Goal: Information Seeking & Learning: Learn about a topic

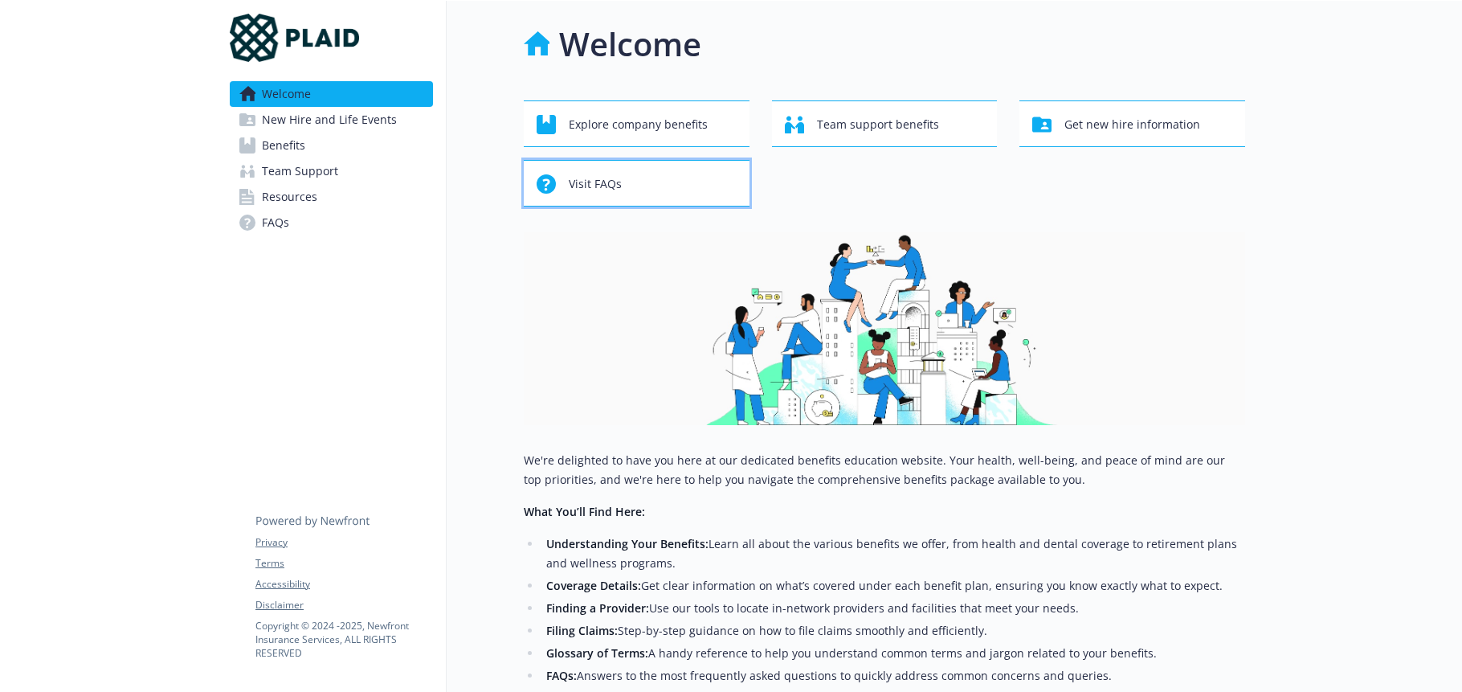
click at [570, 174] on span "Visit FAQs" at bounding box center [595, 184] width 53 height 31
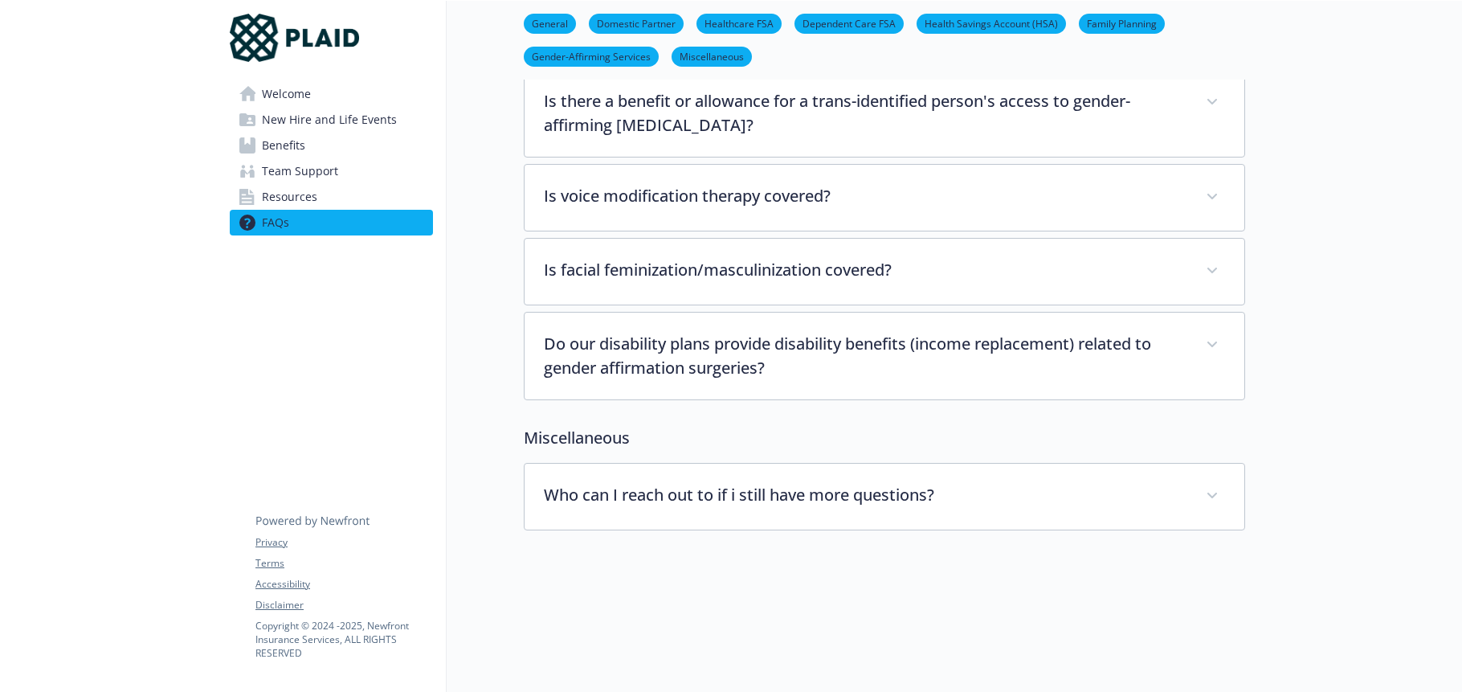
scroll to position [4177, 0]
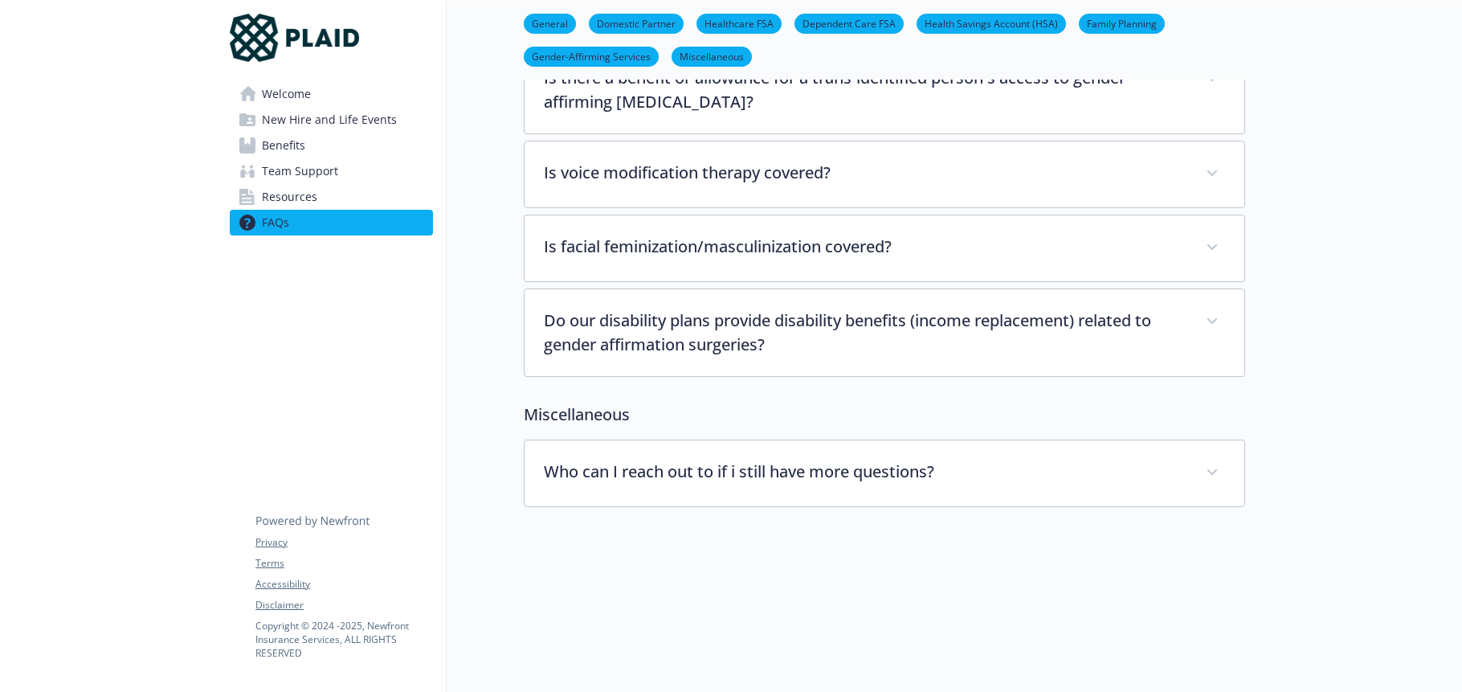
click at [313, 118] on span "New Hire and Life Events" at bounding box center [329, 120] width 135 height 26
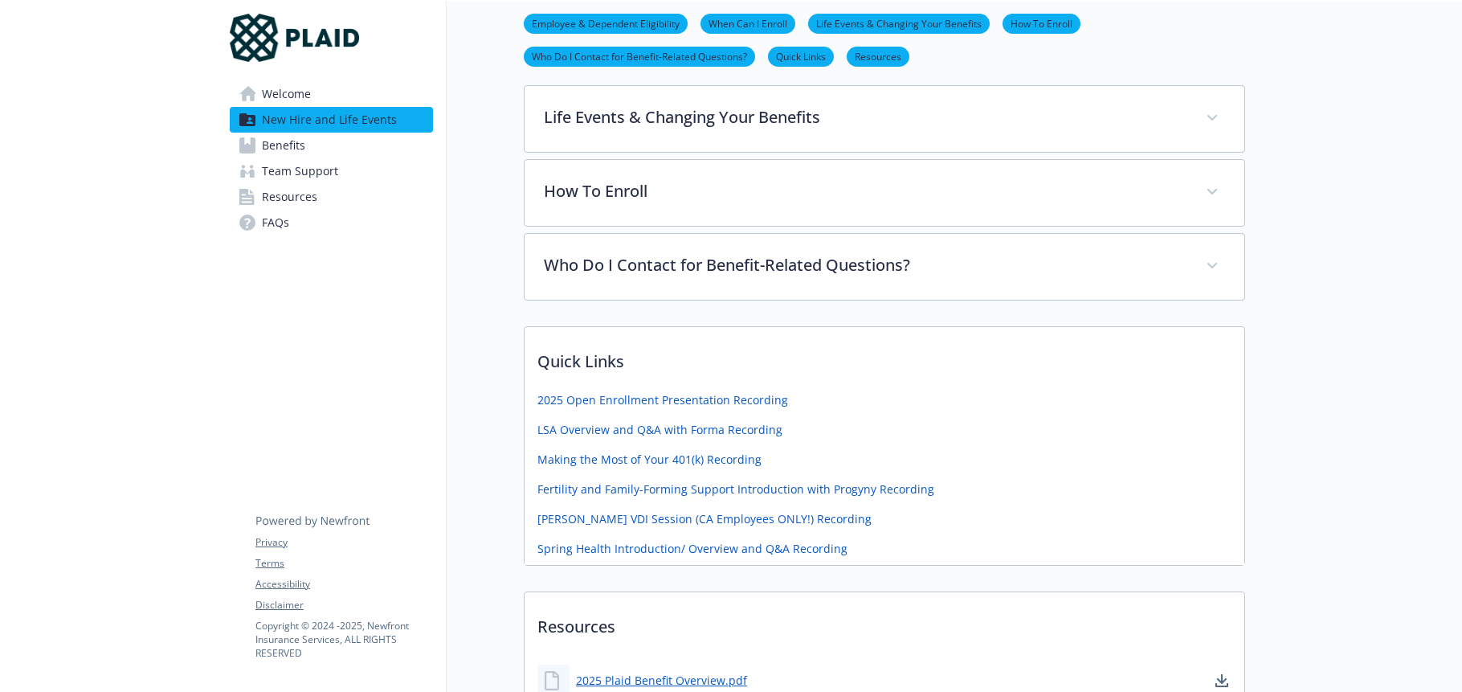
scroll to position [643, 0]
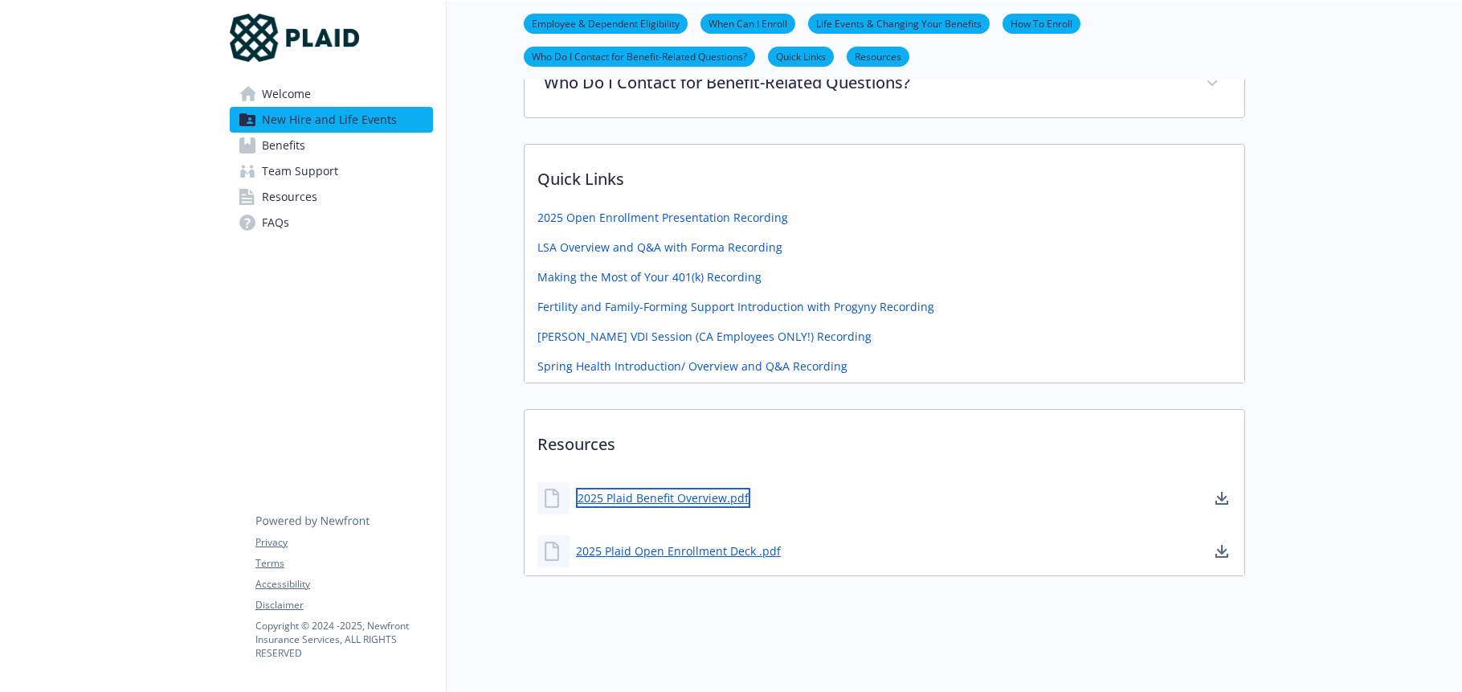
click at [659, 491] on link "2025 Plaid Benefit Overview.pdf" at bounding box center [663, 498] width 174 height 20
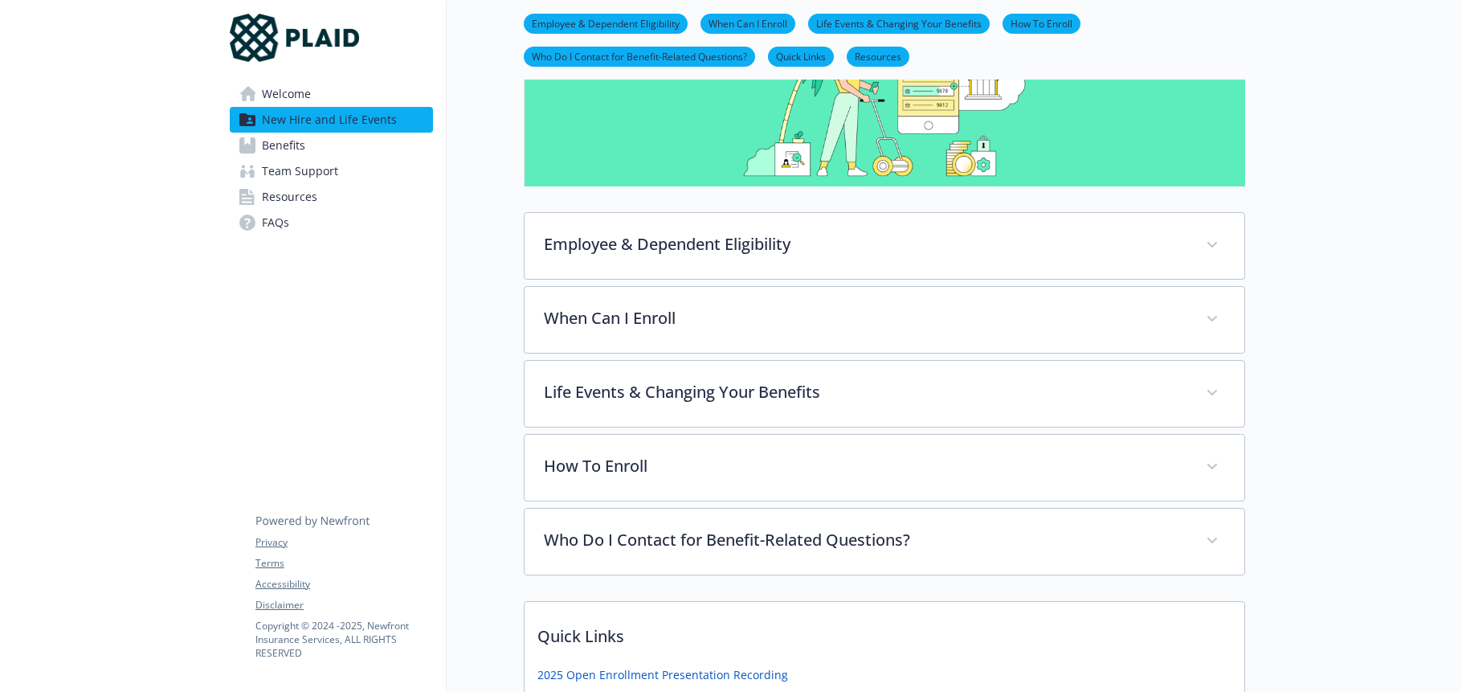
scroll to position [322, 0]
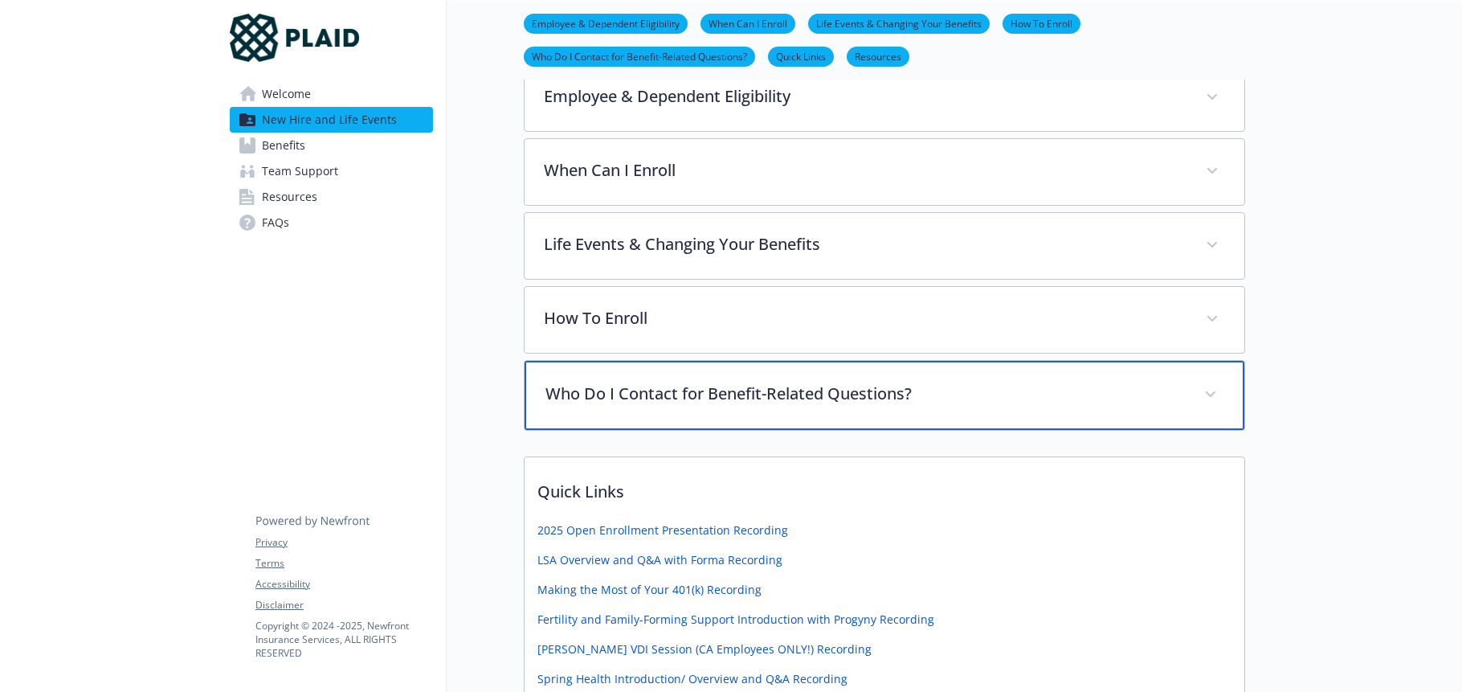
click at [855, 394] on p "Who Do I Contact for Benefit-Related Questions?" at bounding box center [864, 394] width 639 height 24
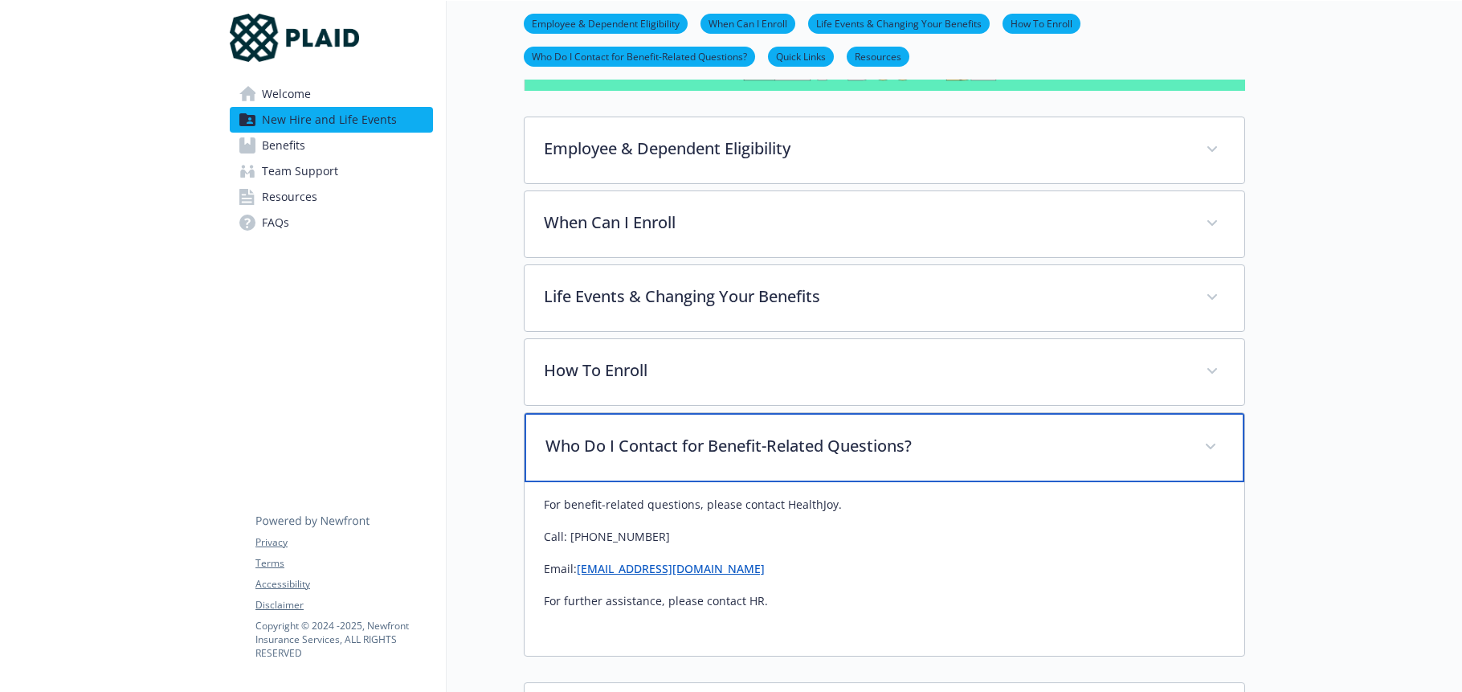
scroll to position [242, 0]
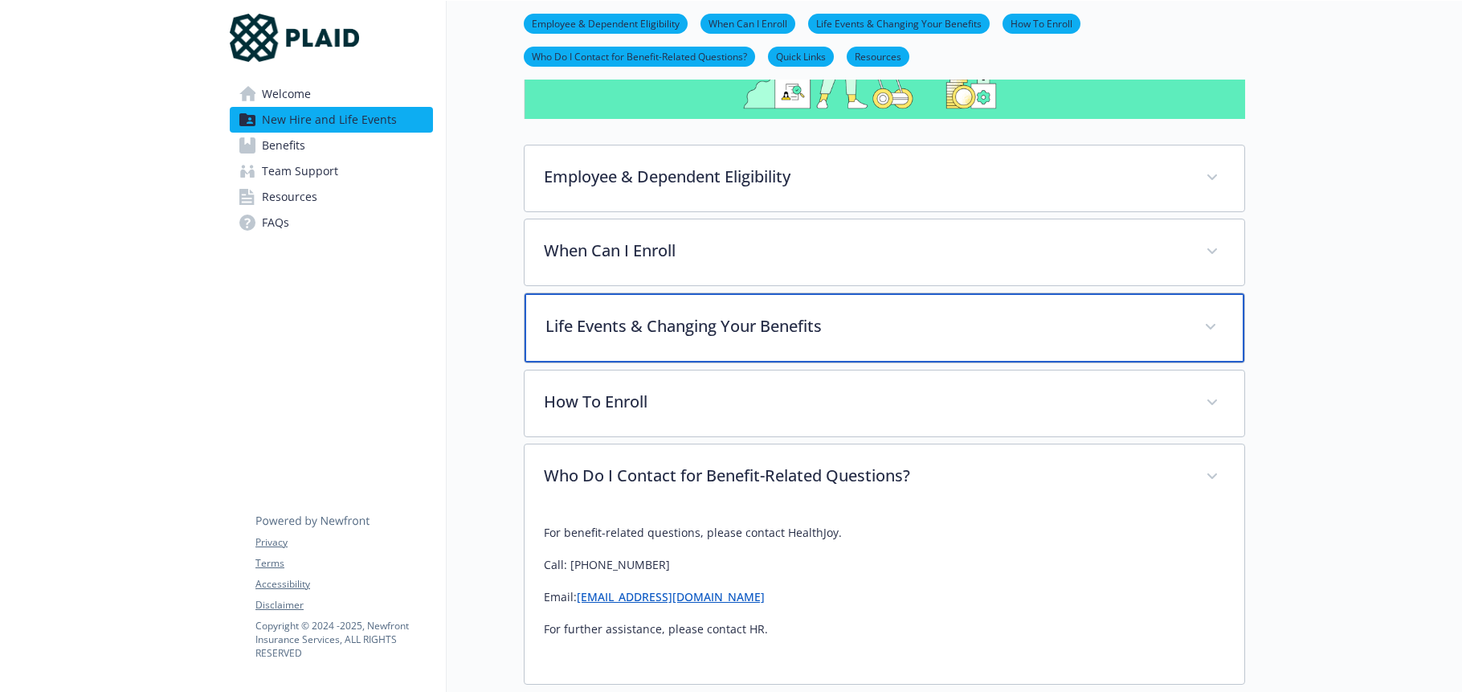
click at [674, 325] on p "Life Events & Changing Your Benefits" at bounding box center [864, 326] width 639 height 24
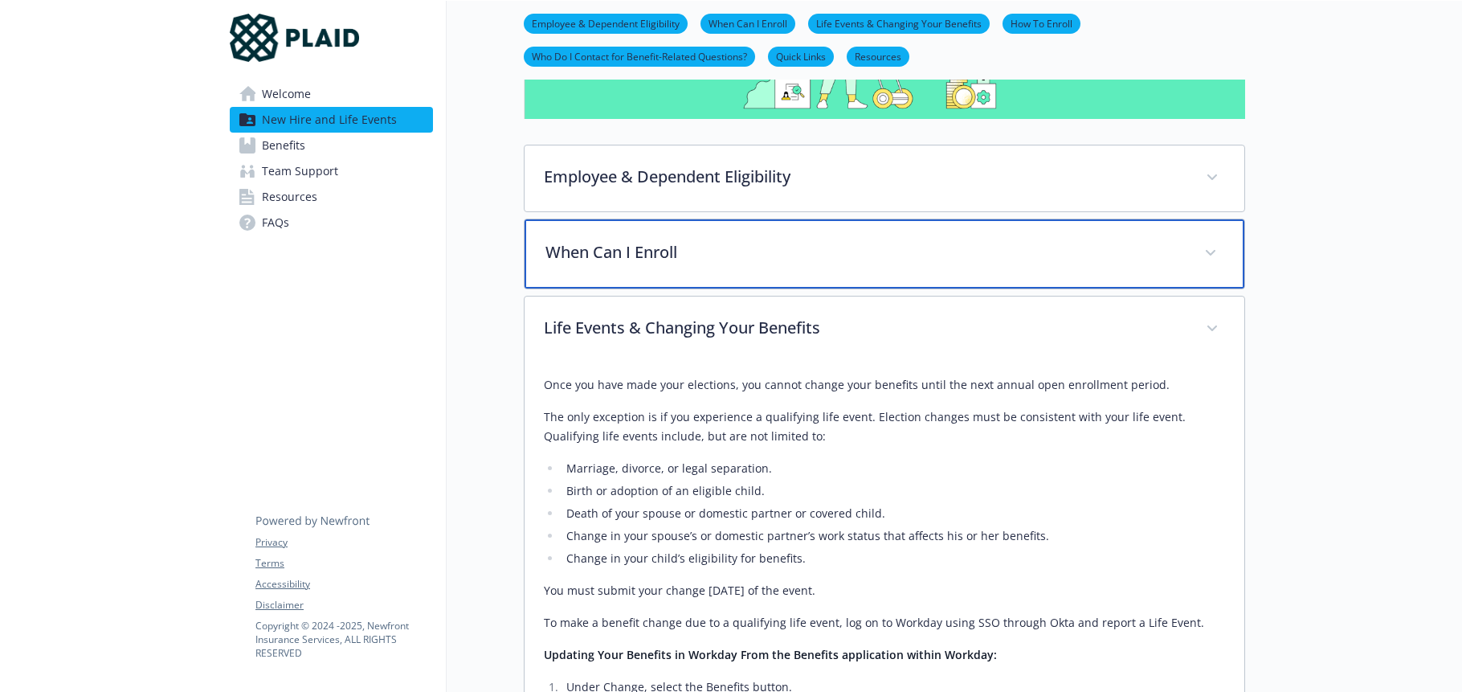
click at [621, 253] on p "When Can I Enroll" at bounding box center [864, 252] width 639 height 24
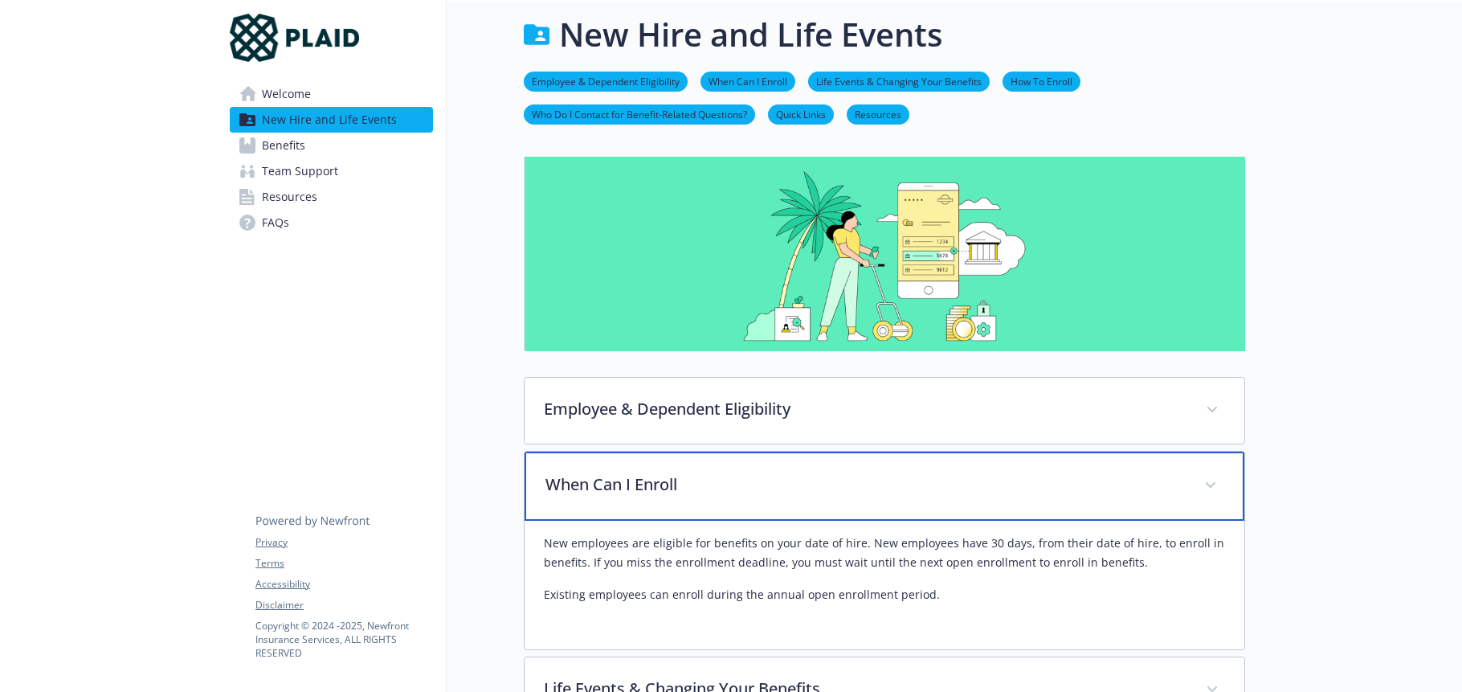
scroll to position [1, 0]
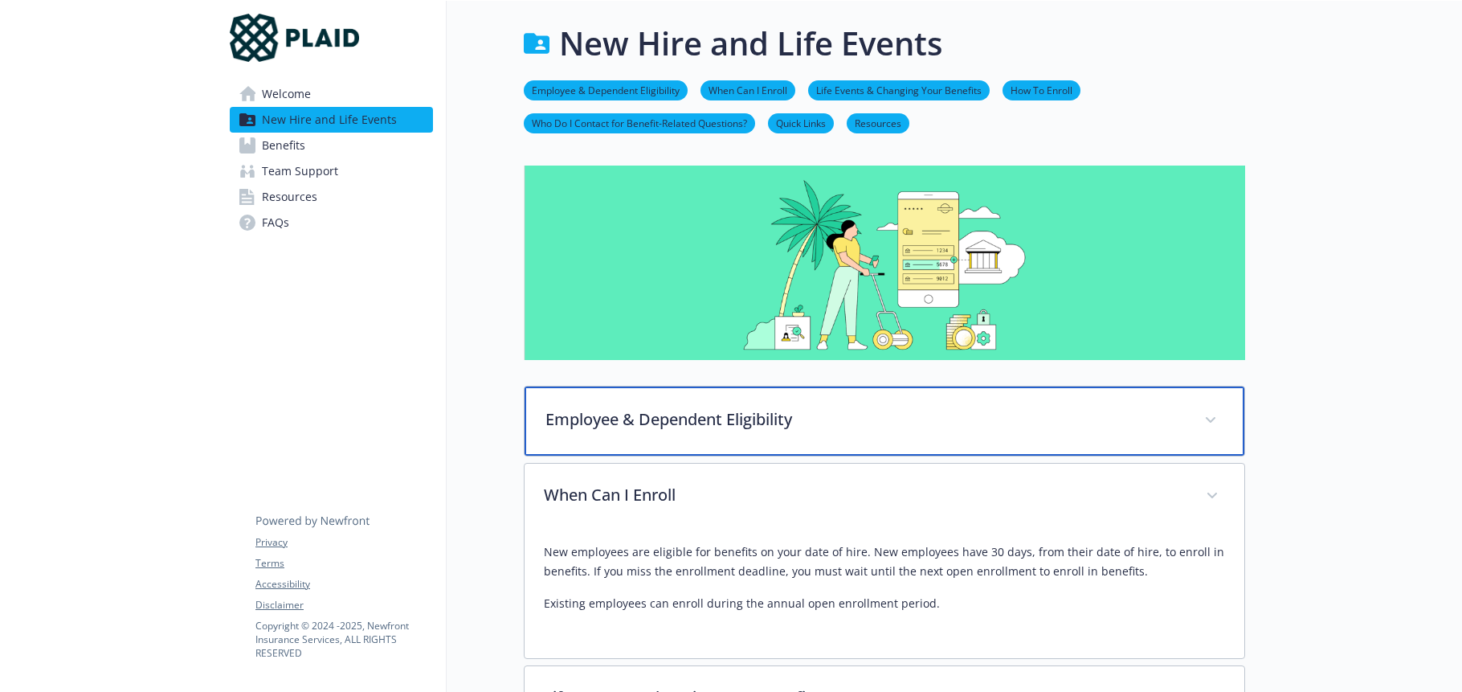
click at [659, 422] on p "Employee & Dependent Eligibility" at bounding box center [864, 419] width 639 height 24
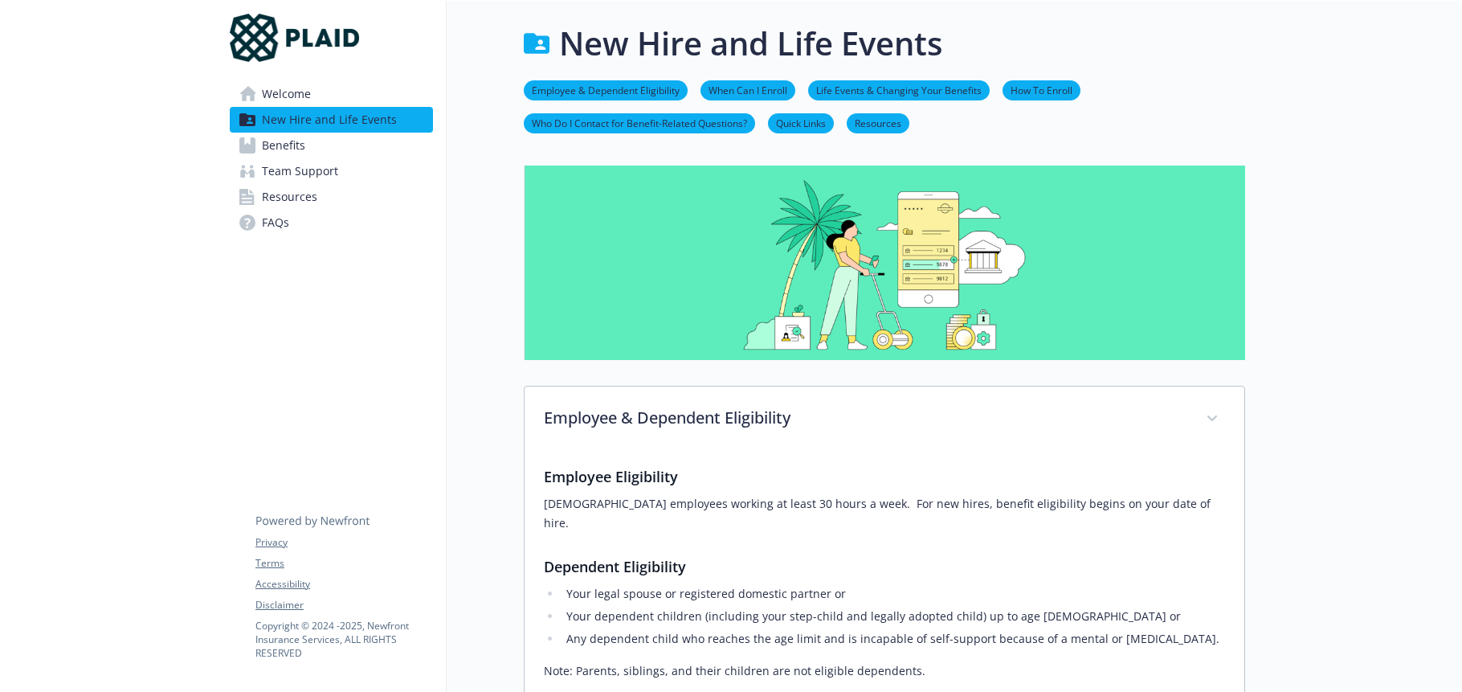
click at [299, 96] on span "Welcome" at bounding box center [286, 94] width 49 height 26
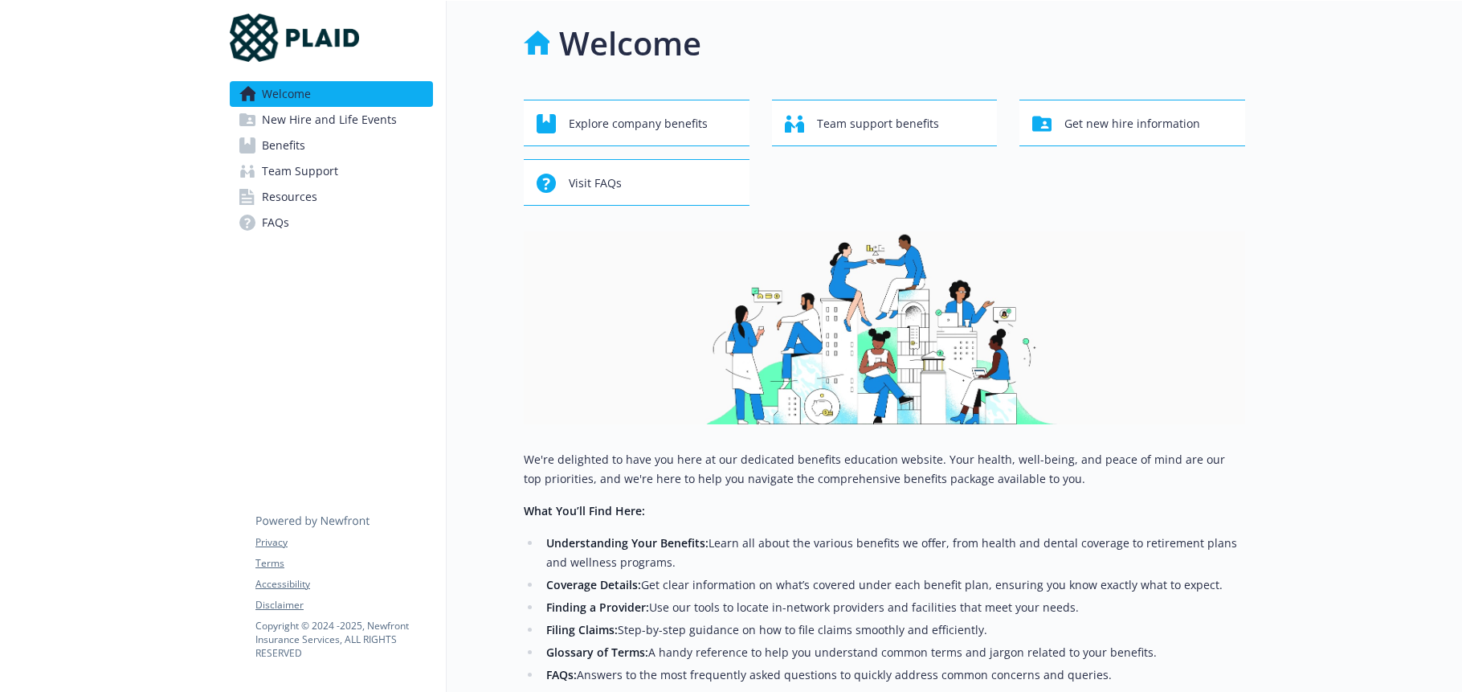
click at [318, 143] on link "Benefits" at bounding box center [331, 146] width 203 height 26
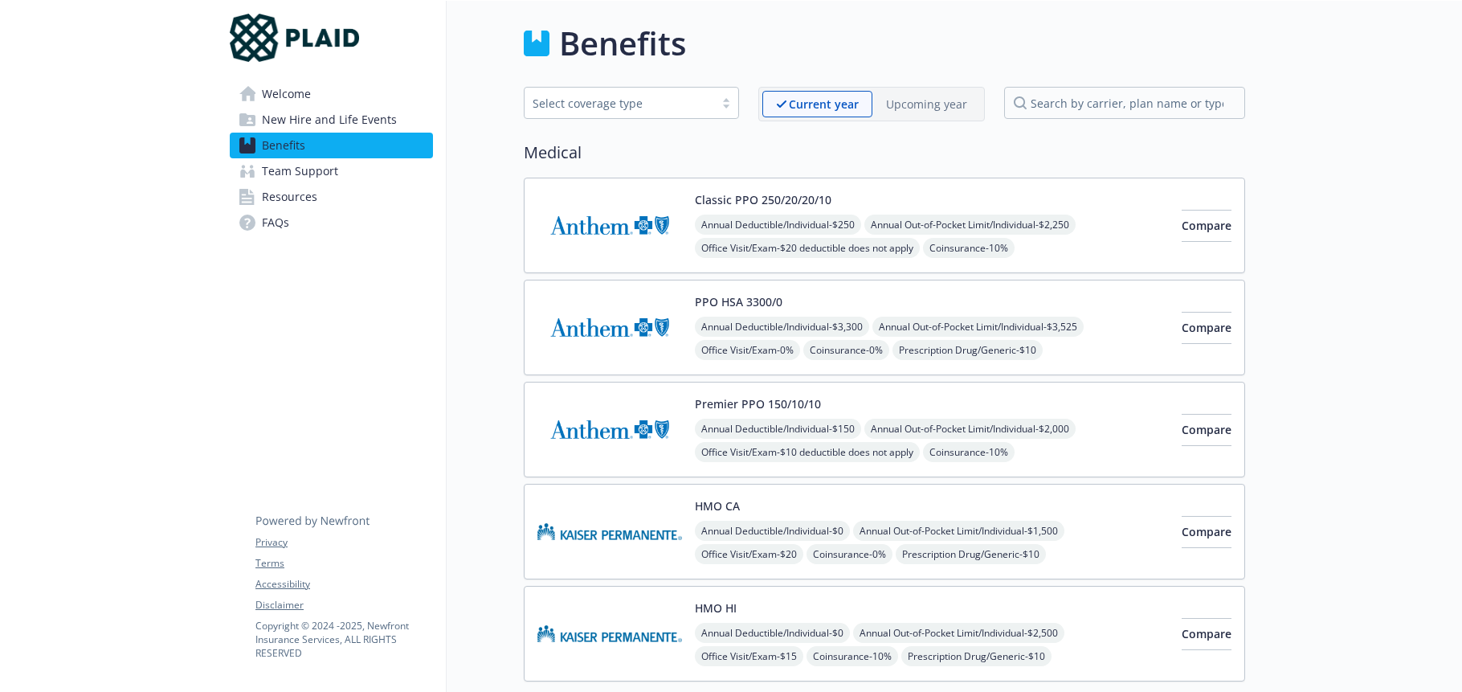
click at [317, 174] on span "Team Support" at bounding box center [300, 171] width 76 height 26
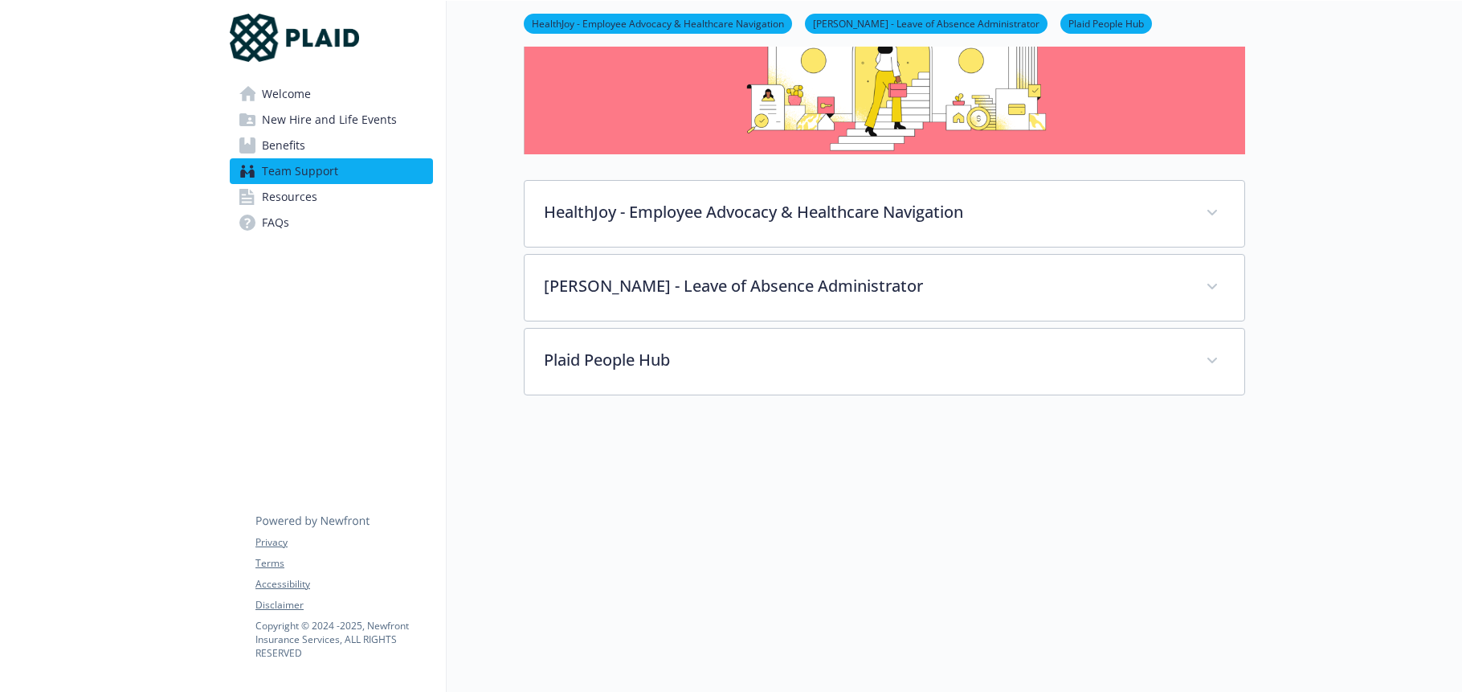
scroll to position [178, 0]
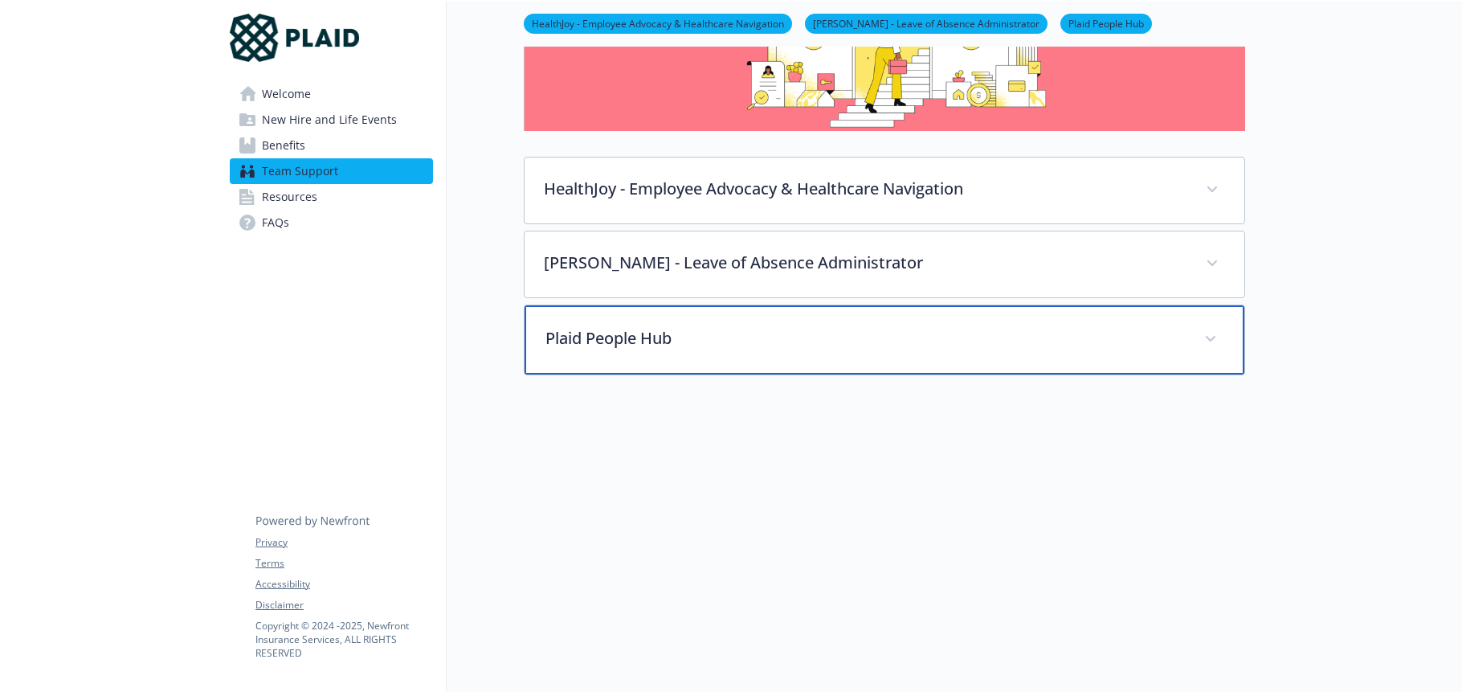
click at [691, 326] on p "Plaid People Hub" at bounding box center [864, 338] width 639 height 24
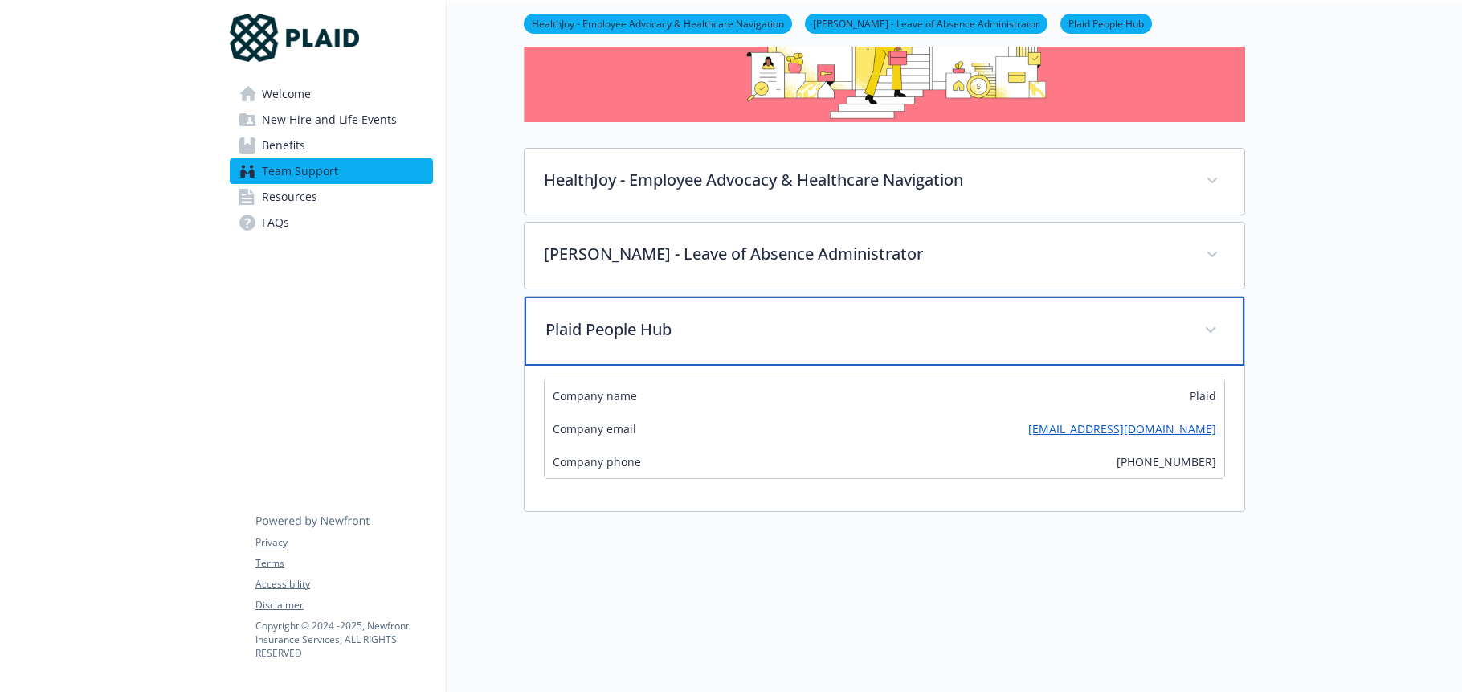
scroll to position [326, 0]
